Goal: Use online tool/utility

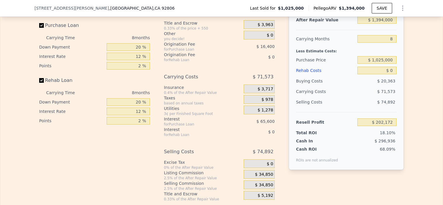
scroll to position [939, 0]
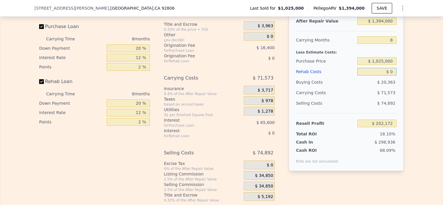
click at [389, 75] on input "$ 0" at bounding box center [376, 72] width 39 height 8
type input "$ 200"
type input "$ 202,152"
type input "$ 2,000"
type input "$ 200,012"
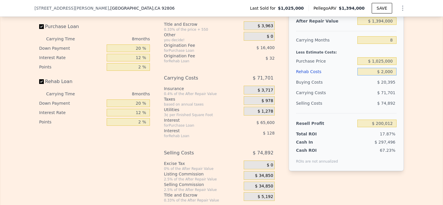
type input "$ 20,000"
type input "$ 180,572"
type input "$ 200,000"
type input "-$ 13,828"
type input "$ 200,000"
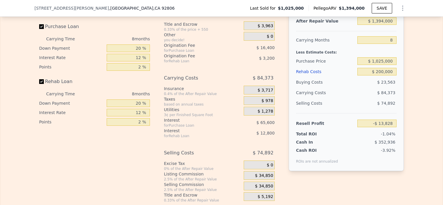
click at [424, 83] on div "Edit the assumptions in yellow boxes. Input profit to calculate an offer price.…" at bounding box center [221, 93] width 442 height 217
click at [391, 44] on input "8" at bounding box center [376, 40] width 39 height 8
type input "4"
type input "$ 28,358"
type input "4"
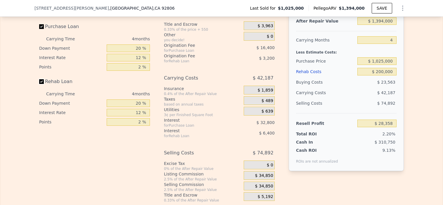
click at [40, 84] on input "Rehab Loan" at bounding box center [41, 81] width 5 height 5
checkbox input "false"
type input "$ 37,958"
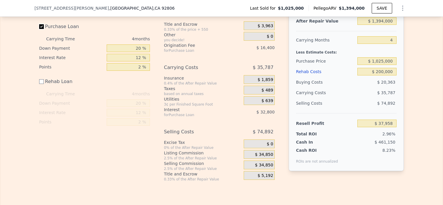
click at [39, 29] on input "Purchase Loan" at bounding box center [41, 26] width 5 height 5
checkbox input "false"
type input "$ 87,158"
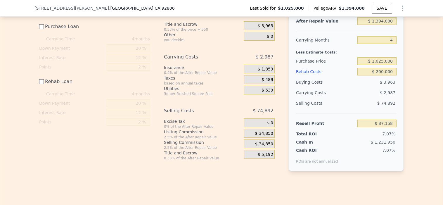
click at [251, 148] on div "$ 34,850" at bounding box center [259, 143] width 31 height 9
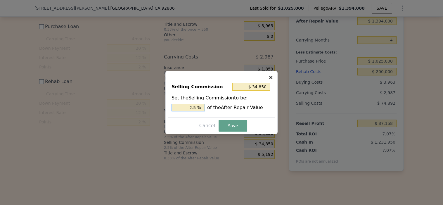
click at [196, 105] on input "2.5 %" at bounding box center [187, 108] width 33 height 8
type input "$ 27,880"
type input "2 %"
click at [231, 125] on button "Save" at bounding box center [233, 126] width 29 height 12
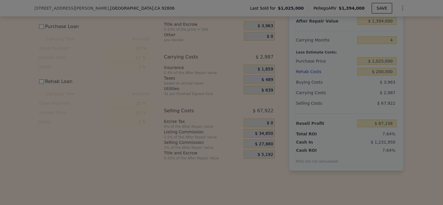
type input "$ 94,128"
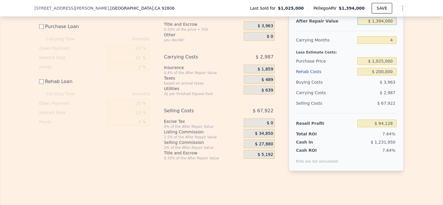
click at [378, 25] on input "$ 1,394,000" at bounding box center [376, 21] width 39 height 8
type input "$ 194,000"
type input "-$ 1,046,276"
type input "$ 1,494,000"
type input "$ 189,162"
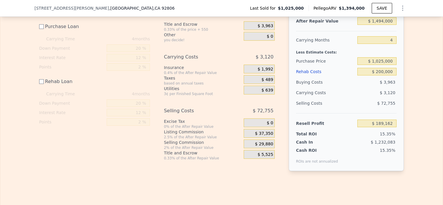
click at [415, 60] on div "Edit the assumptions in yellow boxes. Input profit to calculate an offer price.…" at bounding box center [221, 82] width 442 height 195
click at [383, 25] on input "$ 1,494,000" at bounding box center [376, 21] width 39 height 8
type input "$ 149,000"
type input "-$ 1,089,041"
type input "$ 14,000"
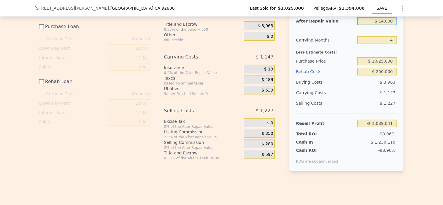
type input "-$ 1,217,337"
type input "$ 145,000"
type input "-$ 1,092,842"
type input "$ 1,450,000"
type input "$ 147,347"
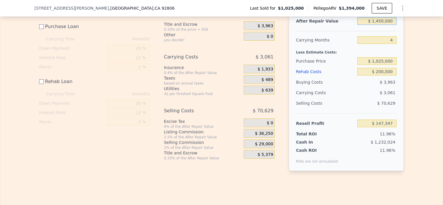
type input "$ 1,450,000"
click at [361, 108] on div "$ 70,629" at bounding box center [376, 103] width 39 height 11
